Goal: Task Accomplishment & Management: Manage account settings

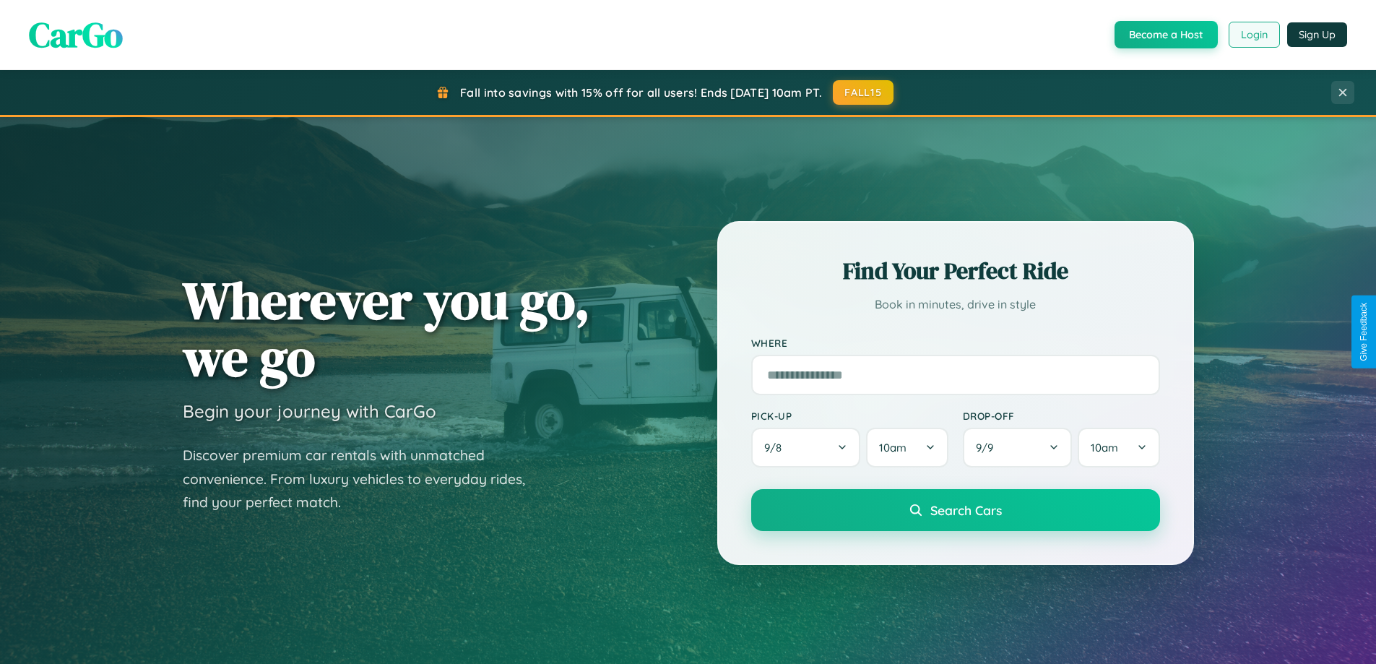
click at [1253, 35] on button "Login" at bounding box center [1253, 35] width 51 height 26
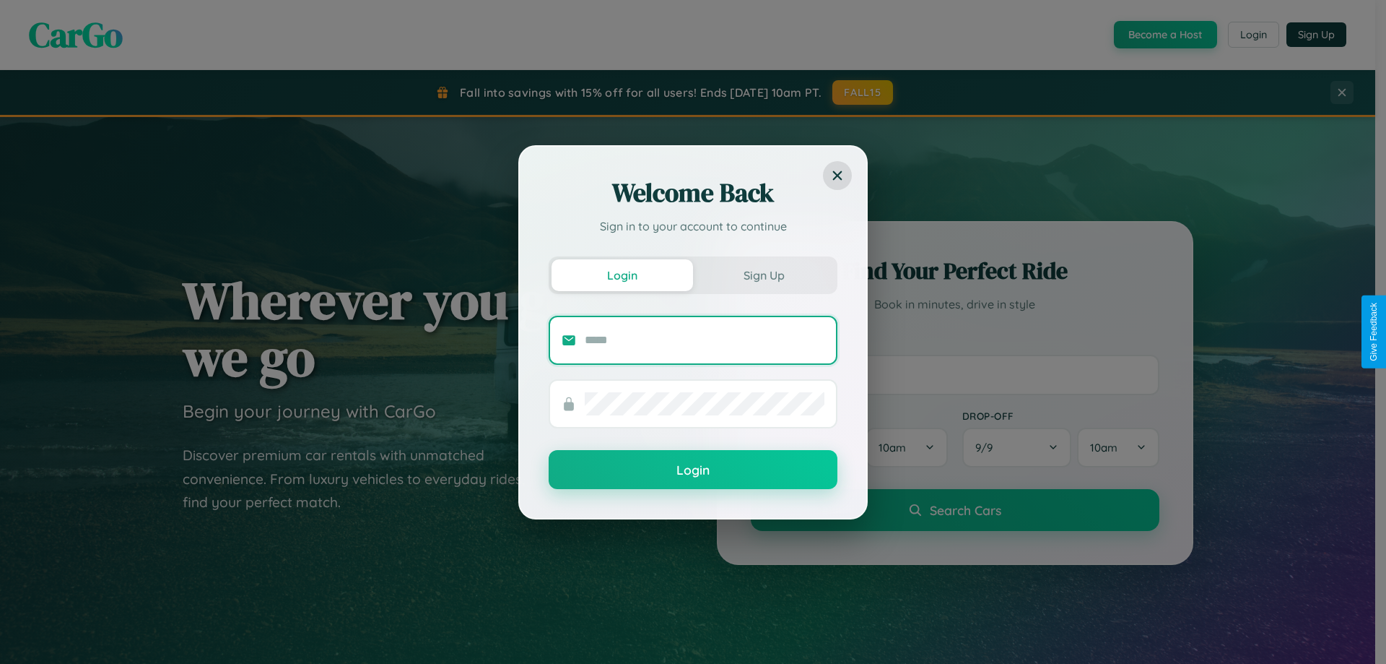
click at [705, 339] on input "text" at bounding box center [705, 340] width 240 height 23
type input "**********"
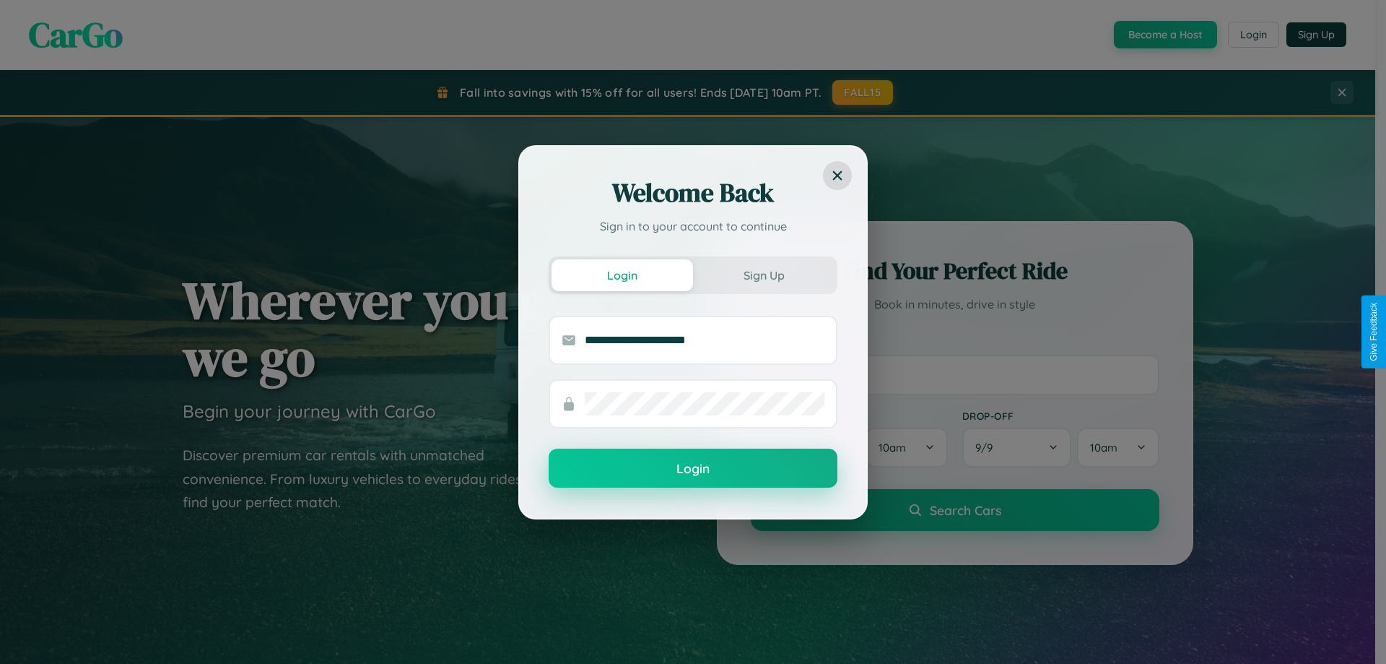
click at [693, 469] on button "Login" at bounding box center [693, 467] width 289 height 39
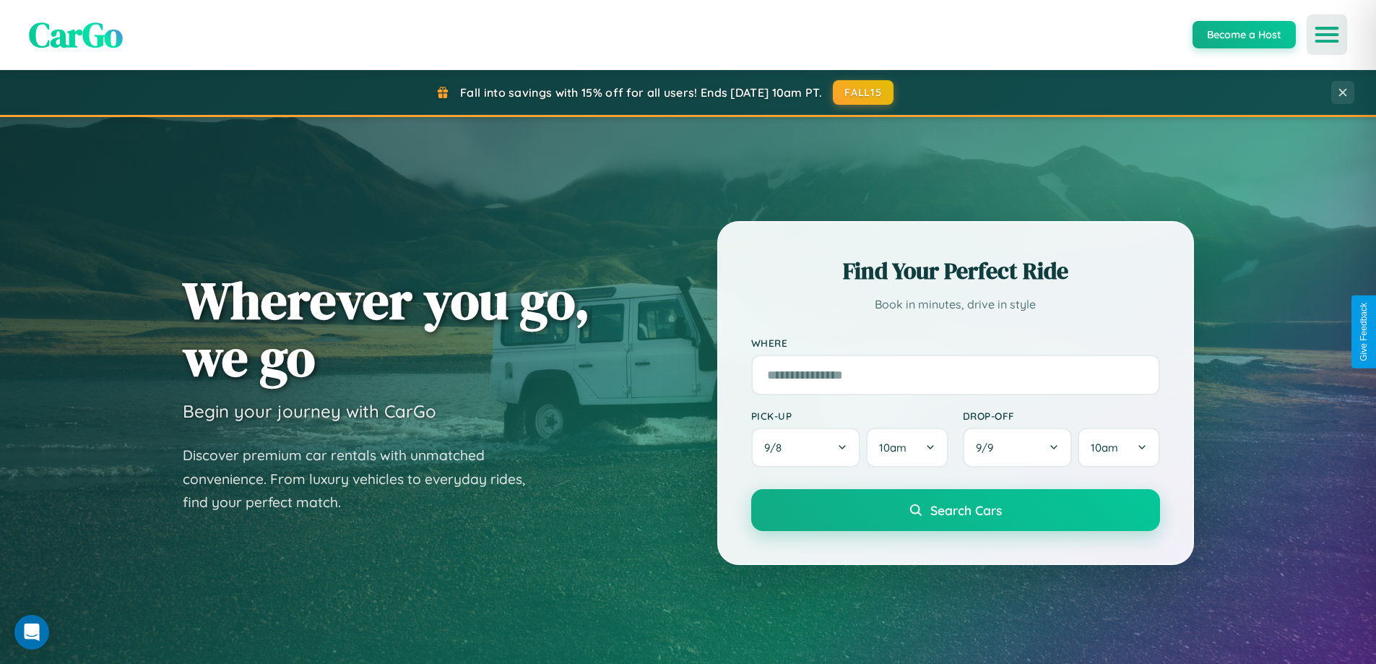
click at [1327, 35] on icon "Open menu" at bounding box center [1326, 34] width 21 height 13
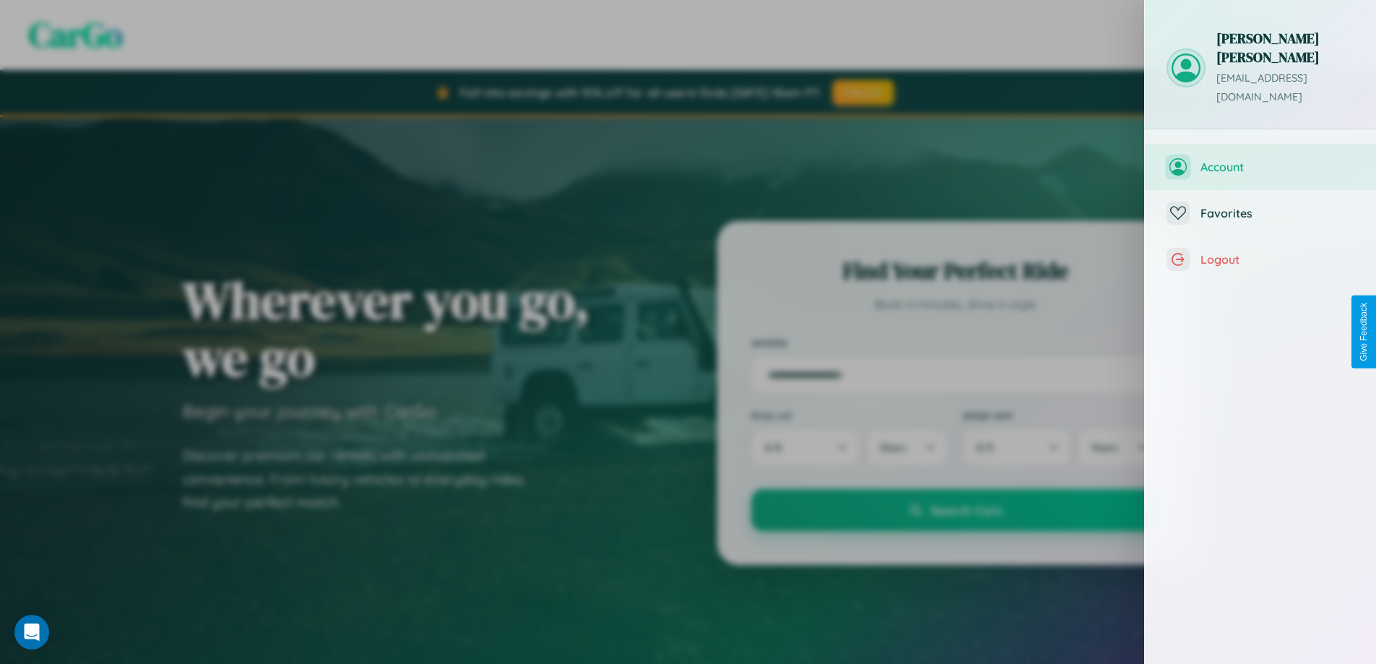
click at [1260, 160] on span "Account" at bounding box center [1277, 167] width 154 height 14
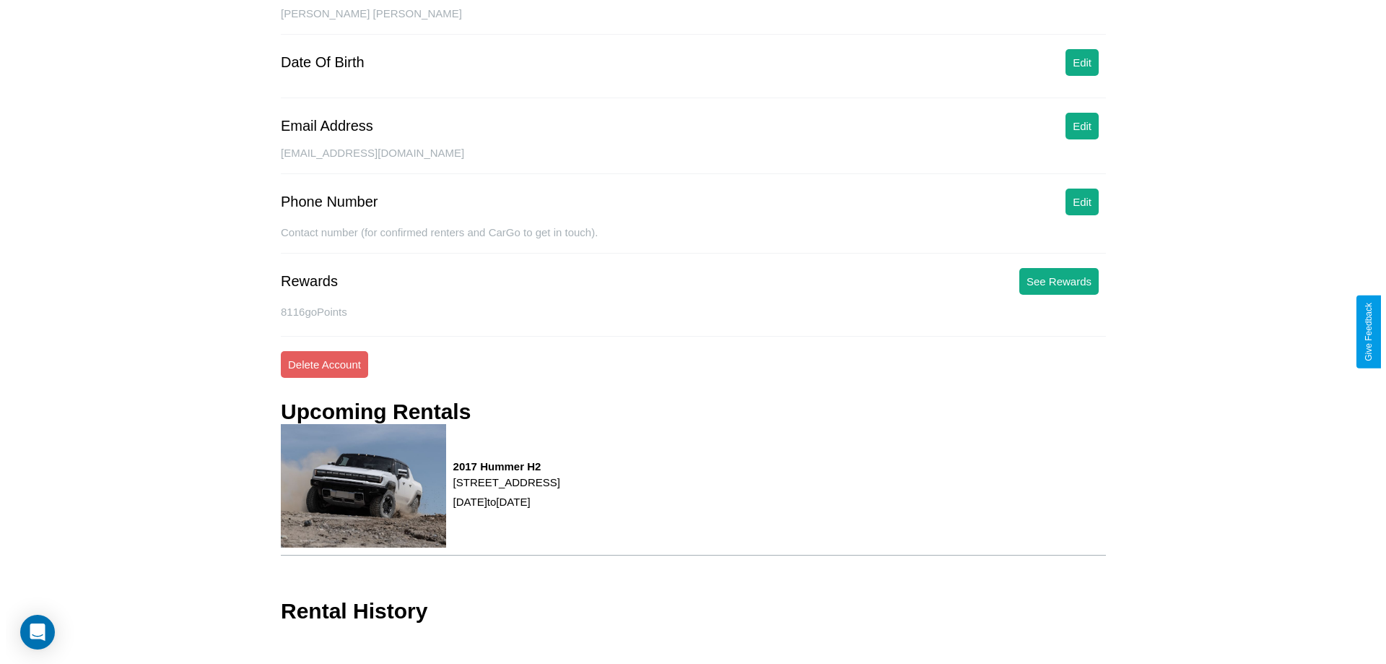
scroll to position [166, 0]
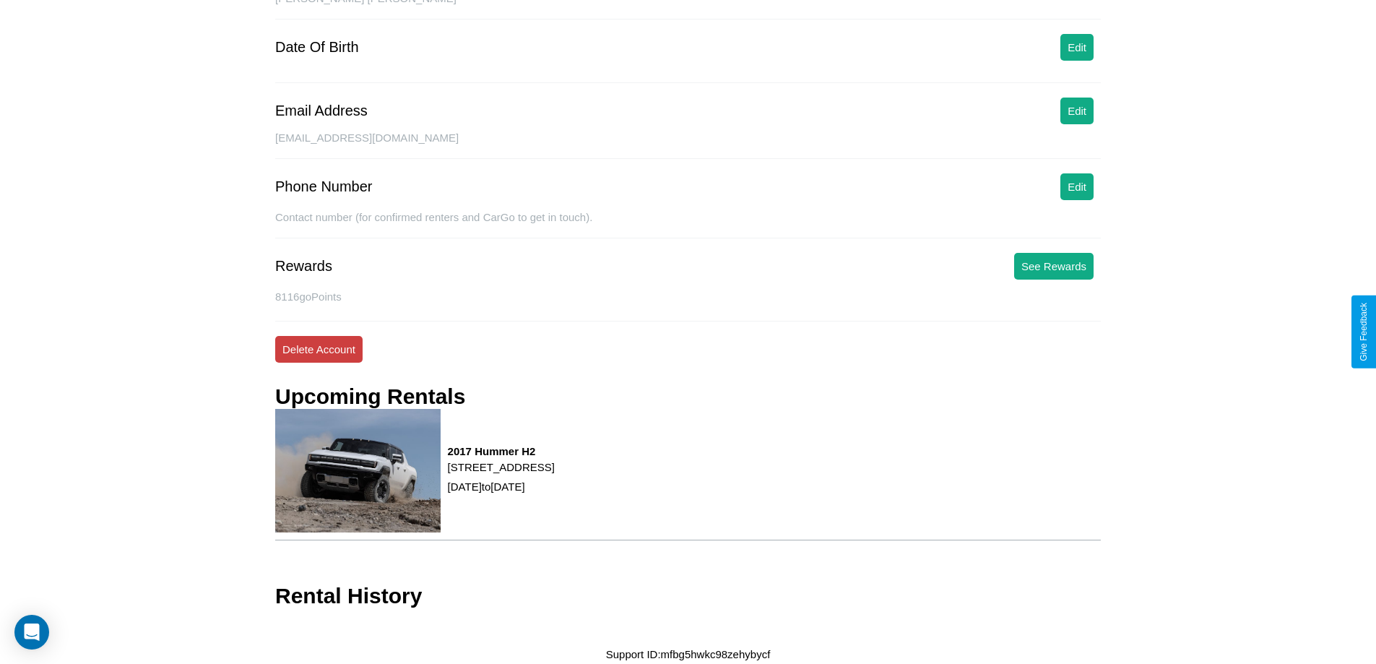
click at [318, 349] on button "Delete Account" at bounding box center [318, 349] width 87 height 27
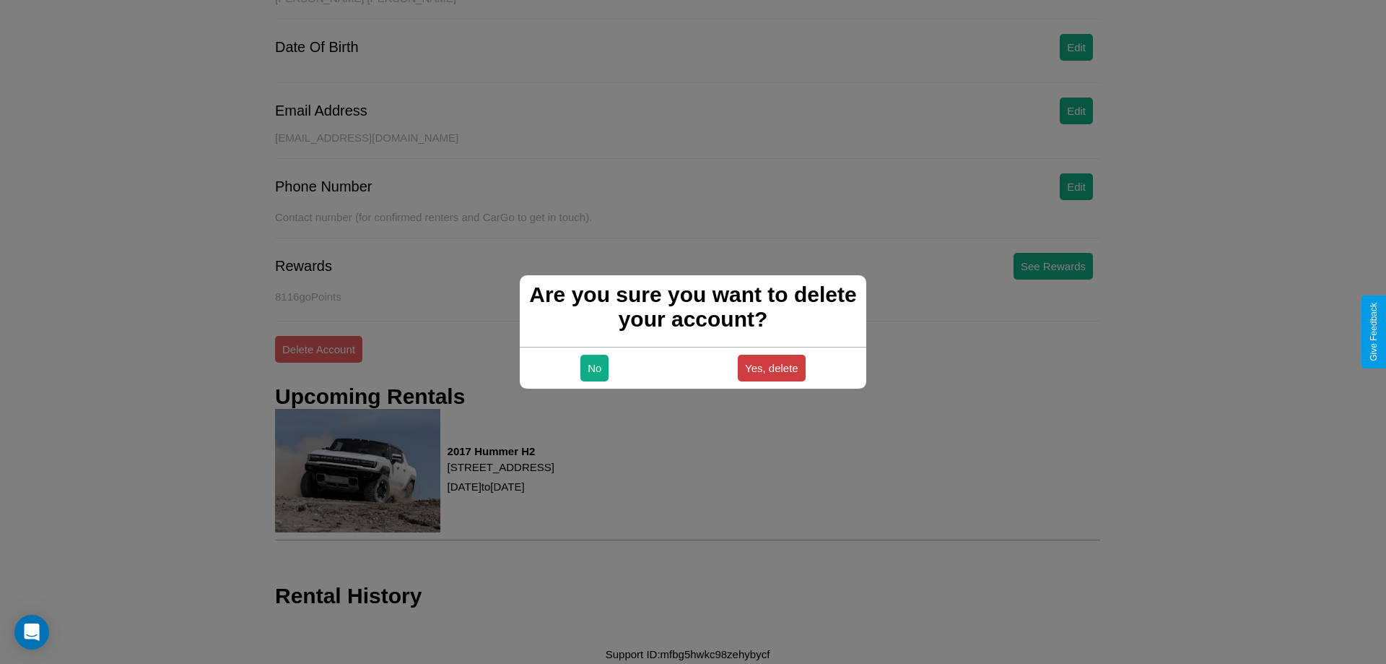
click at [771, 368] on button "Yes, delete" at bounding box center [772, 368] width 68 height 27
